Goal: Task Accomplishment & Management: Complete application form

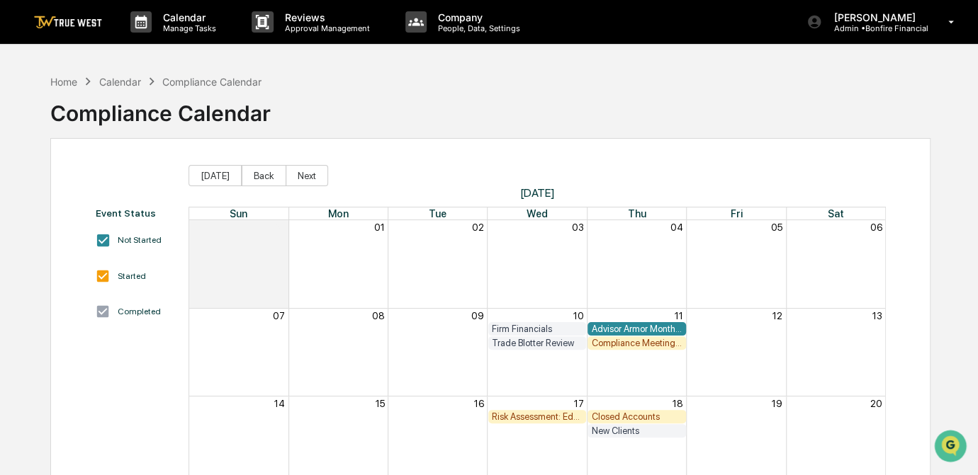
click at [637, 341] on div "Compliance Meeting Prep" at bounding box center [636, 343] width 91 height 11
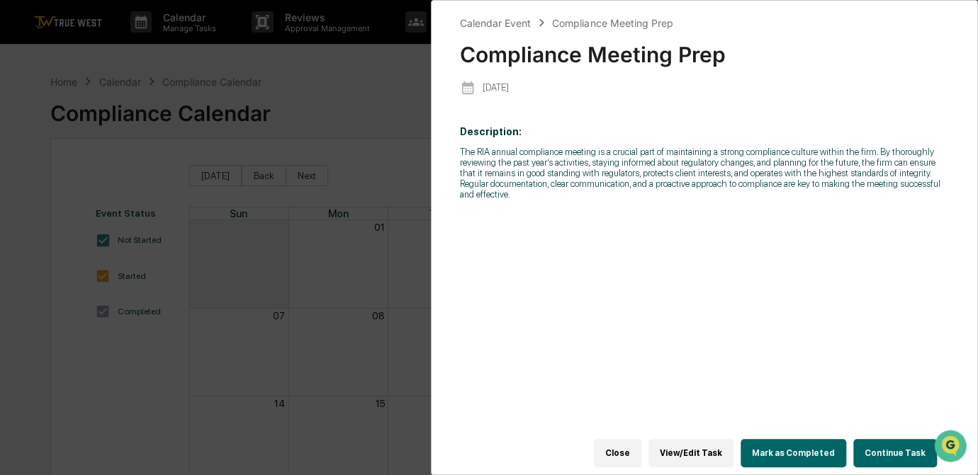
click at [884, 451] on button "Continue Task" at bounding box center [895, 453] width 84 height 28
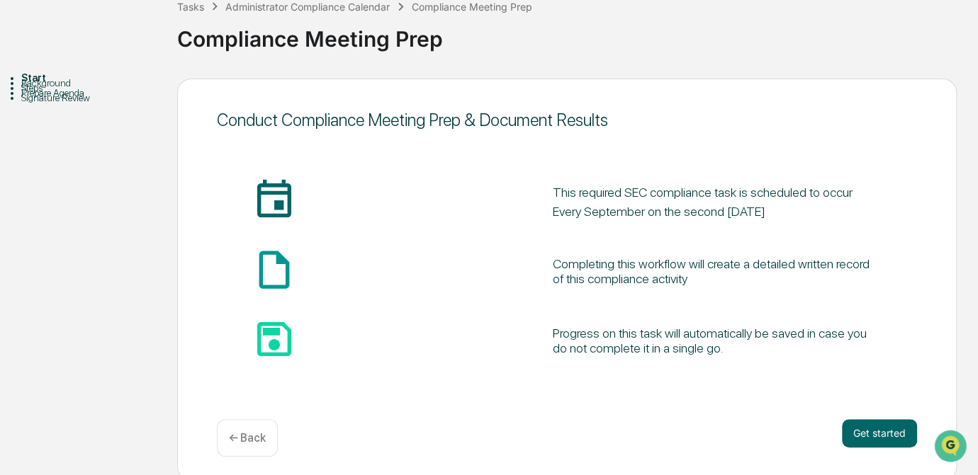
scroll to position [95, 0]
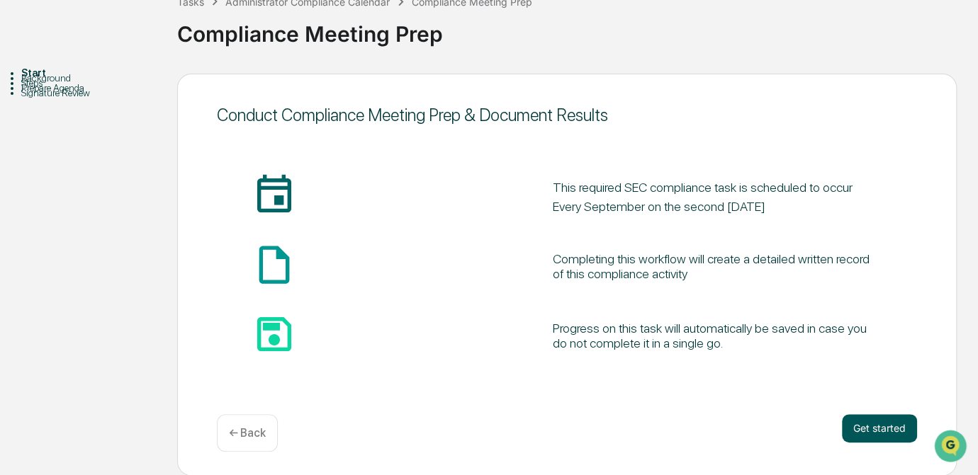
click at [890, 428] on button "Get started" at bounding box center [879, 428] width 75 height 28
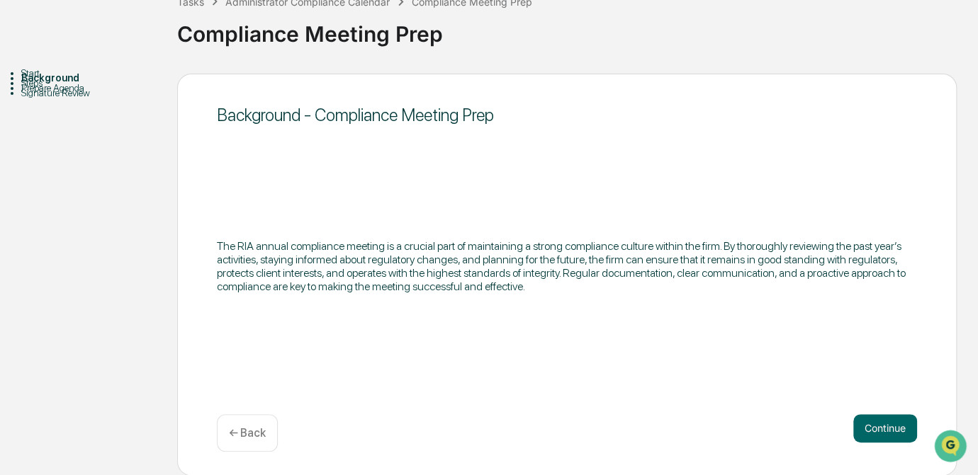
click at [890, 428] on button "Continue" at bounding box center [885, 428] width 64 height 28
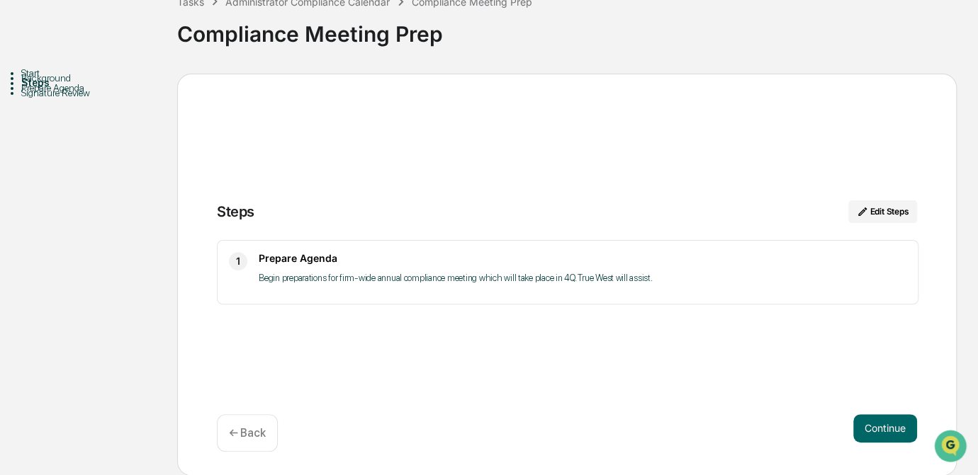
click at [890, 428] on button "Continue" at bounding box center [885, 428] width 64 height 28
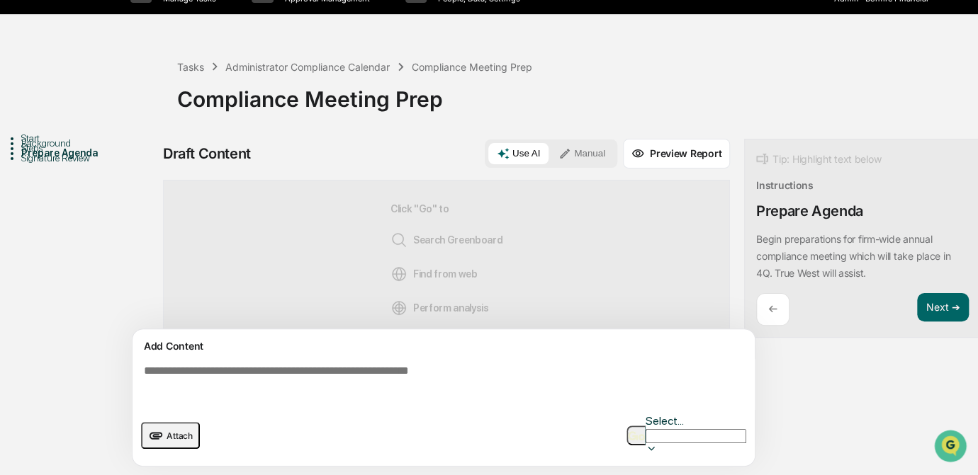
scroll to position [17, 0]
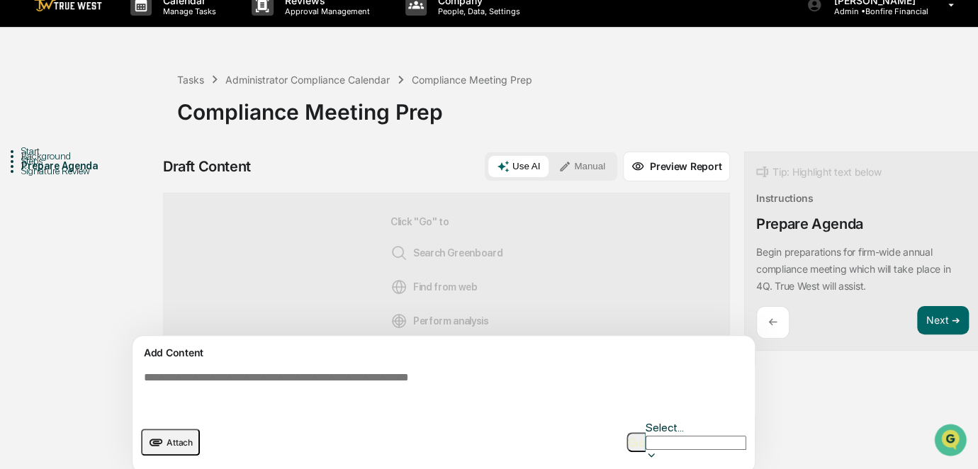
click at [412, 383] on textarea at bounding box center [446, 391] width 616 height 51
type textarea "*"
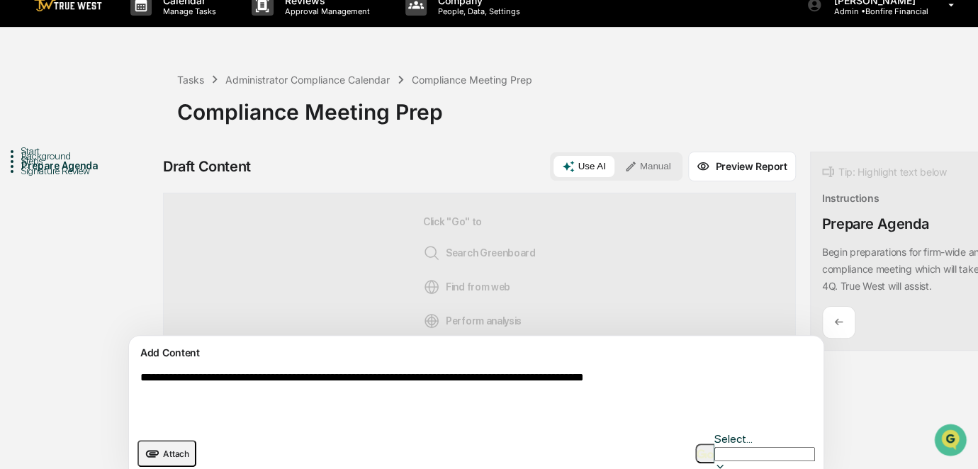
type textarea "**********"
click at [581, 179] on div "Use AI Manual" at bounding box center [616, 166] width 132 height 28
click at [616, 162] on button "Manual" at bounding box center [648, 166] width 64 height 21
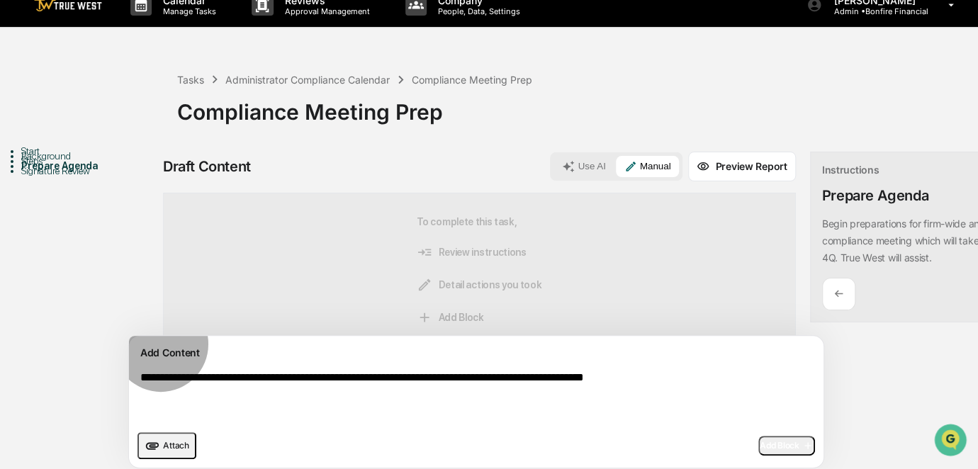
click at [759, 449] on span "Add Block" at bounding box center [786, 445] width 54 height 11
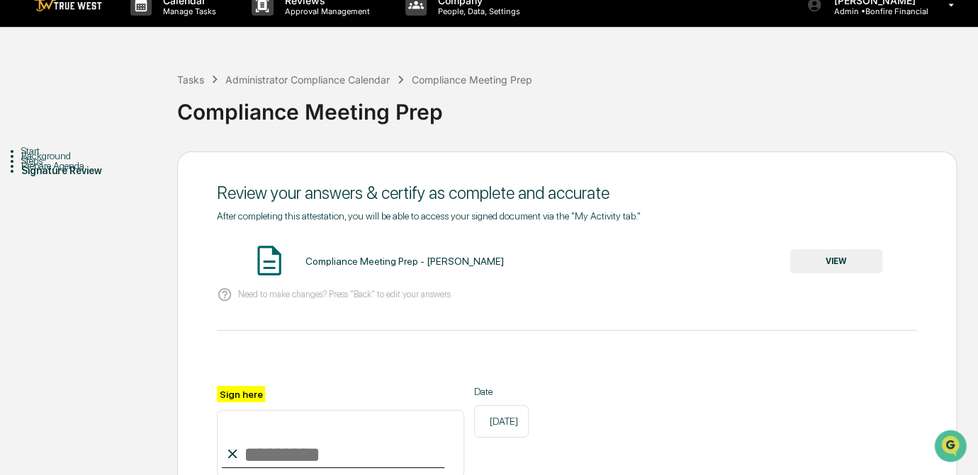
click at [319, 443] on input "Sign here" at bounding box center [340, 444] width 247 height 68
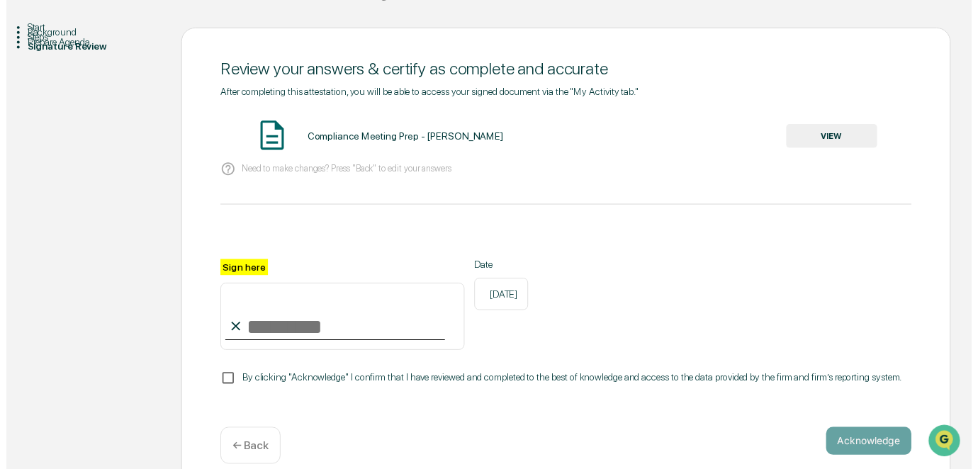
scroll to position [167, 0]
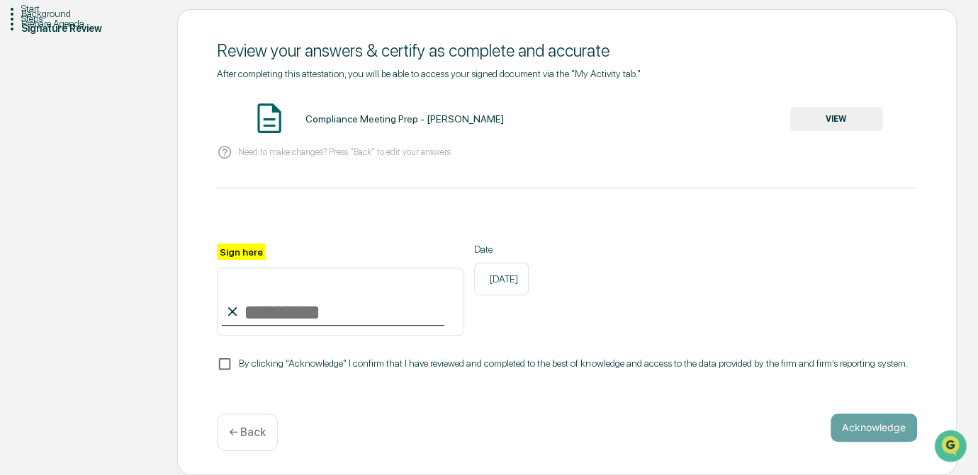
click at [264, 298] on input "Sign here" at bounding box center [340, 302] width 247 height 68
type input "*********"
click at [816, 107] on button "VIEW" at bounding box center [836, 119] width 92 height 24
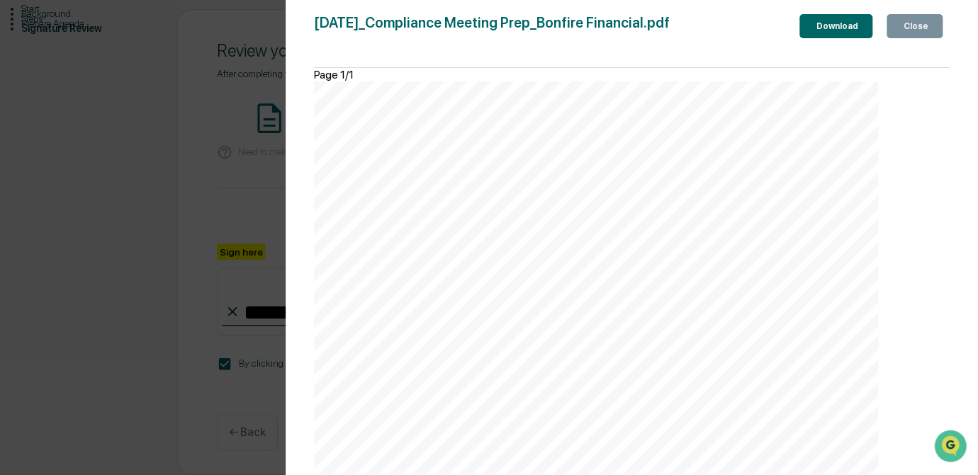
click at [207, 180] on div "Version History [DATE] 04:50 PM [PERSON_NAME] [DATE]_Compliance Meeting Prep_Bo…" at bounding box center [489, 237] width 978 height 475
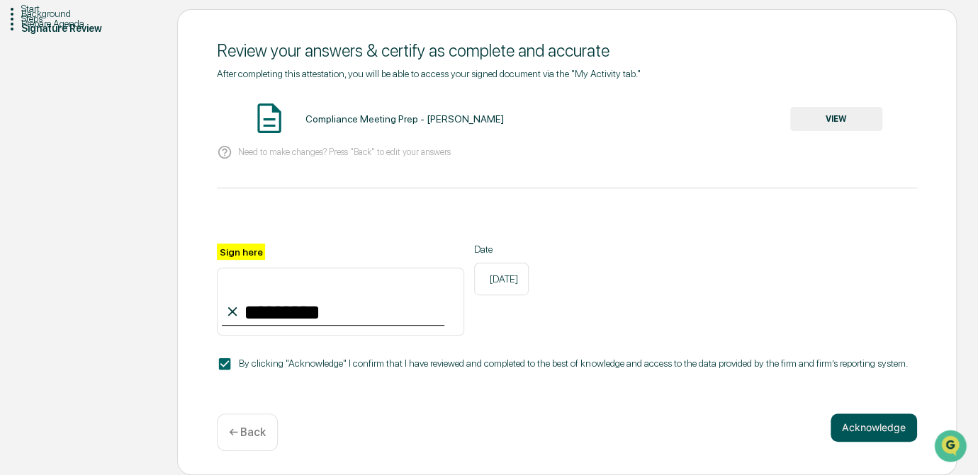
click at [869, 427] on button "Acknowledge" at bounding box center [873, 428] width 86 height 28
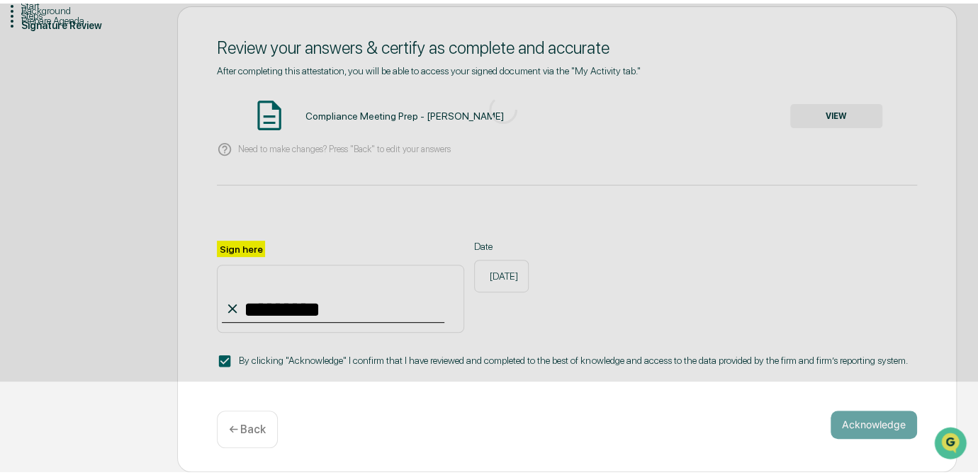
scroll to position [95, 0]
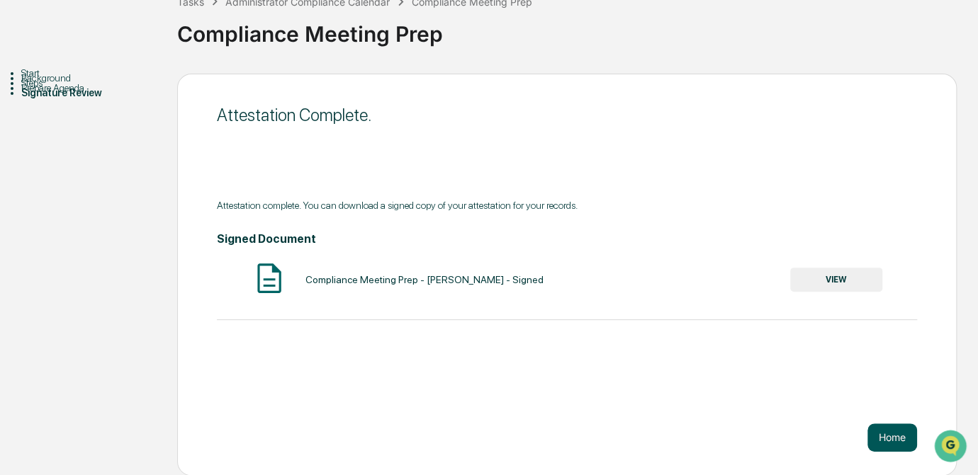
click at [887, 436] on button "Home" at bounding box center [892, 438] width 50 height 28
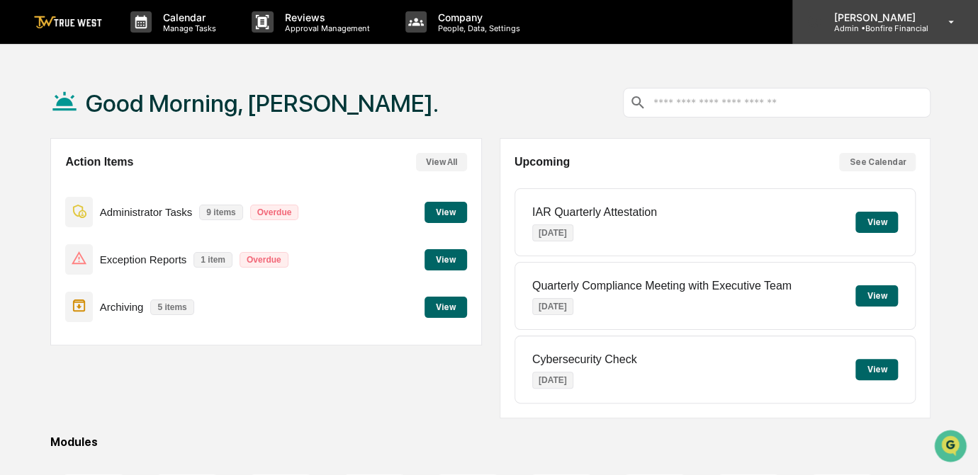
click at [856, 25] on p "Admin • Bonfire Financial" at bounding box center [875, 28] width 106 height 10
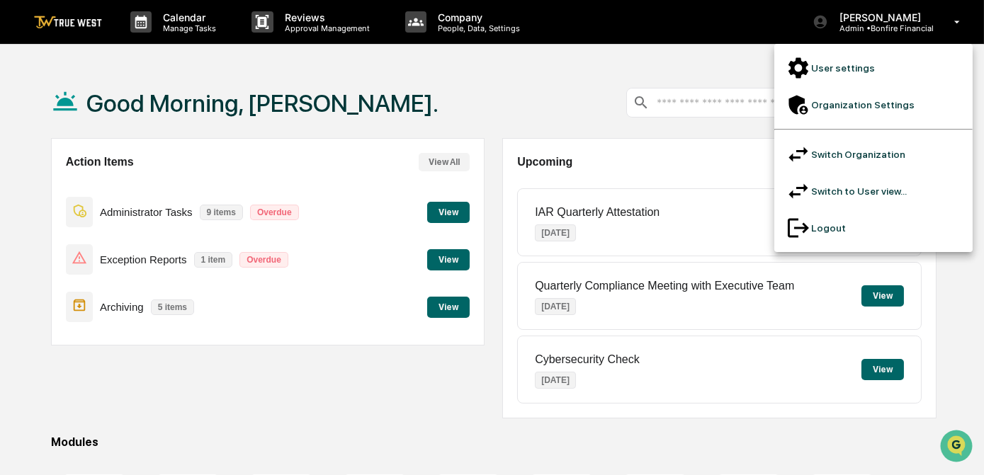
click at [811, 142] on div at bounding box center [799, 155] width 26 height 26
